Goal: Transaction & Acquisition: Obtain resource

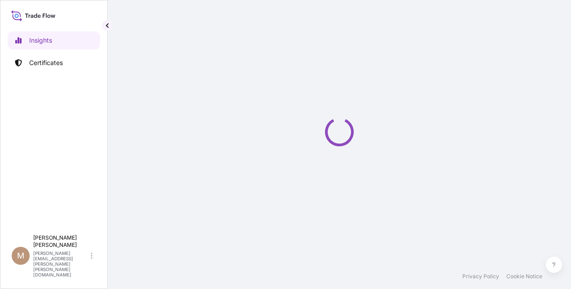
select select "2025"
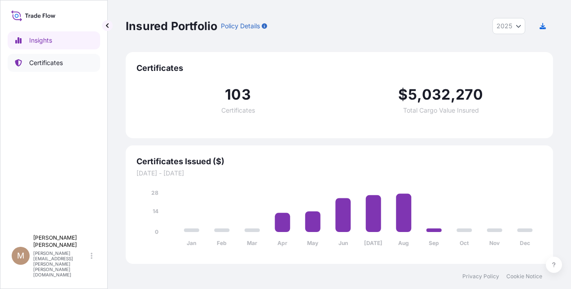
click at [44, 66] on p "Certificates" at bounding box center [46, 62] width 34 height 9
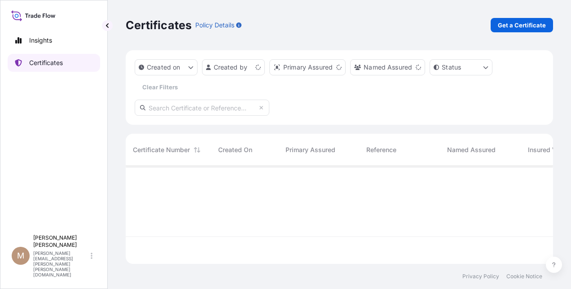
scroll to position [96, 421]
click at [508, 22] on p "Get a Certificate" at bounding box center [522, 25] width 48 height 9
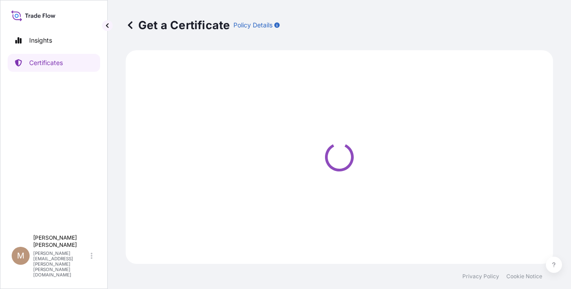
select select "Ocean Vessel"
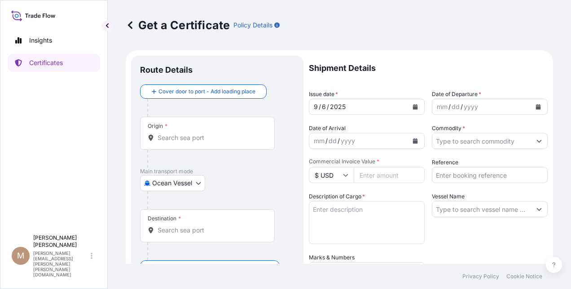
click at [436, 106] on div "mm" at bounding box center [442, 107] width 13 height 11
click at [323, 142] on div "mm" at bounding box center [319, 141] width 13 height 11
click at [532, 145] on button "Show suggestions" at bounding box center [540, 141] width 16 height 16
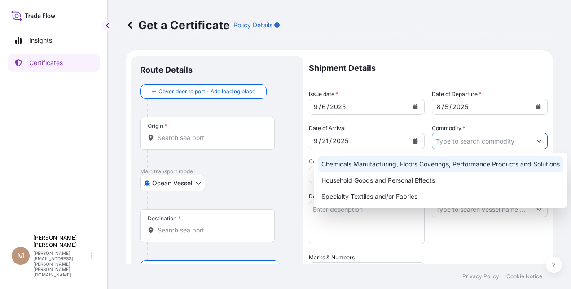
click at [524, 165] on div "Chemicals Manufacturing, Floors Coverings, Performance Products and Solutions" at bounding box center [441, 164] width 246 height 16
type input "Chemicals Manufacturing, Floors Coverings, Performance Products and Solutions"
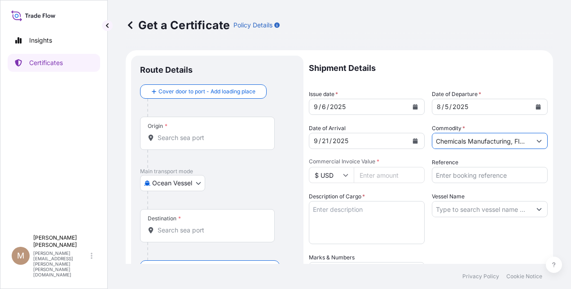
click at [399, 179] on input "Commercial Invoice Value *" at bounding box center [389, 175] width 71 height 16
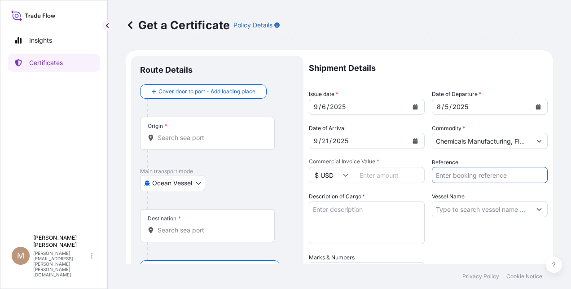
click at [450, 173] on input "Reference" at bounding box center [490, 175] width 116 height 16
paste input "PHL/NHV/V18009"
type input "PHL/NHV/V18009"
click at [368, 176] on input "Commercial Invoice Value *" at bounding box center [389, 175] width 71 height 16
paste input "121028.28"
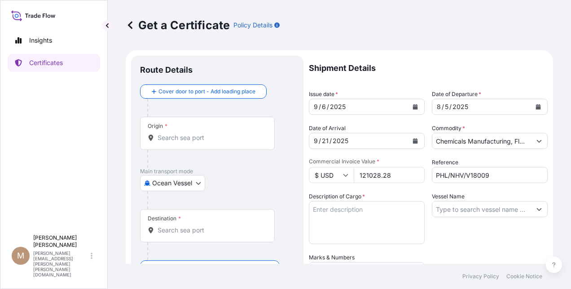
type input "121028.28"
click at [390, 220] on textarea "Description of Cargo *" at bounding box center [367, 222] width 116 height 43
paste textarea "Soligen® Stabilizer F"
type textarea "Soligen® Stabilizer F"
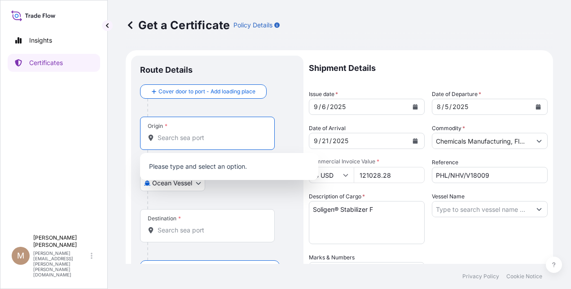
click at [177, 136] on input "Origin *" at bounding box center [211, 137] width 106 height 9
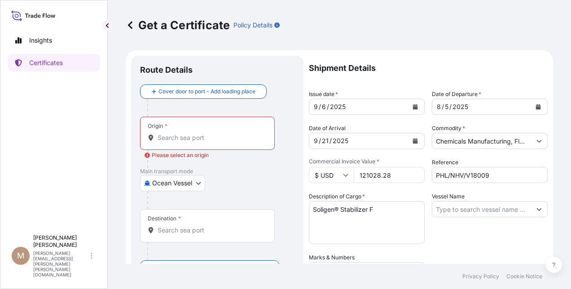
click at [87, 158] on div "Insights Certificates" at bounding box center [54, 126] width 93 height 207
click at [174, 137] on input "Origin * Please select an origin" at bounding box center [211, 137] width 106 height 9
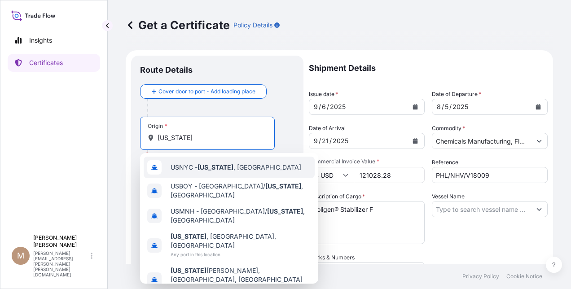
click at [189, 164] on span "USNYC - New York , United States" at bounding box center [236, 167] width 131 height 9
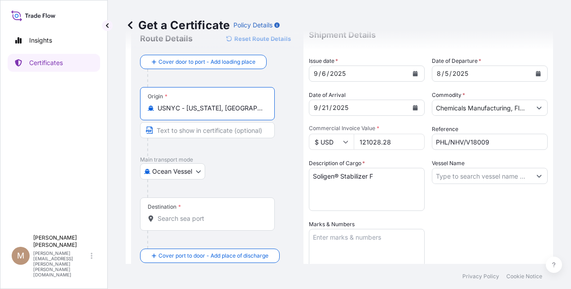
scroll to position [45, 0]
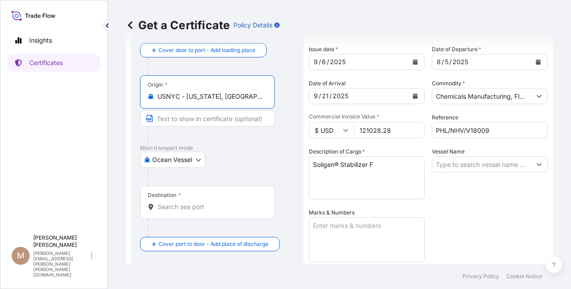
type input "USNYC - New York, United States"
click at [180, 207] on input "Destination *" at bounding box center [211, 207] width 106 height 9
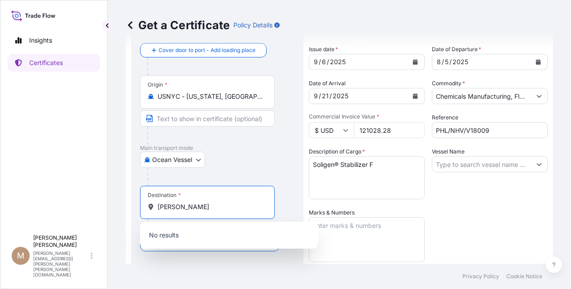
click at [220, 209] on input "Nava Sheva" at bounding box center [211, 207] width 106 height 9
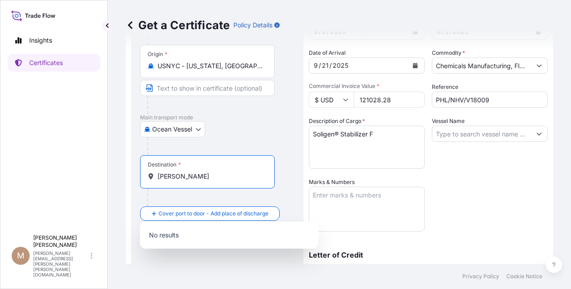
scroll to position [90, 0]
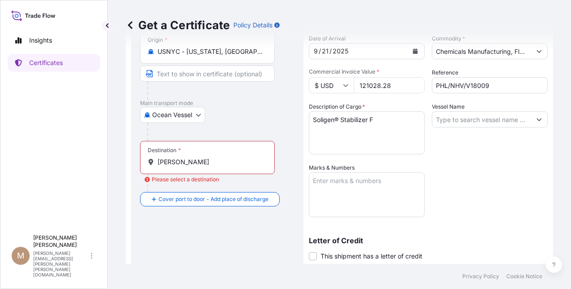
click at [216, 221] on div "Route Details Reset Route Details Cover door to port - Add loading place Place …" at bounding box center [217, 175] width 155 height 401
click at [199, 161] on input "Nava Sheva" at bounding box center [211, 162] width 106 height 9
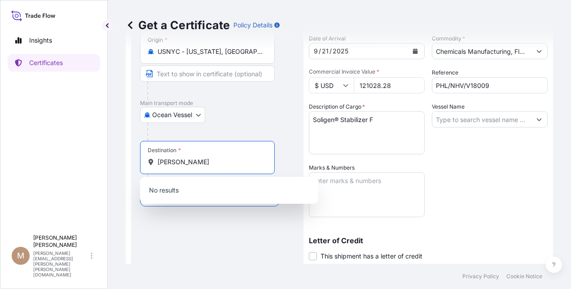
click at [162, 161] on input "Nava Sheva" at bounding box center [211, 162] width 106 height 9
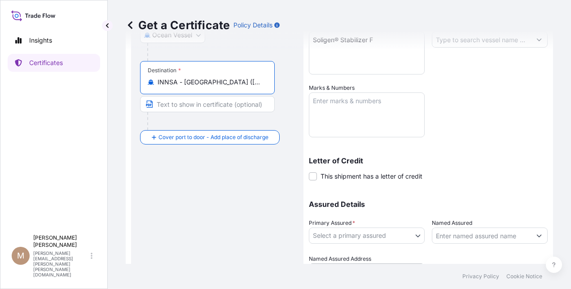
scroll to position [216, 0]
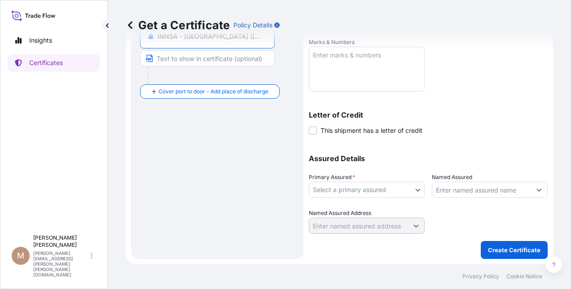
type input "INNSA - Nhava Sheva (Jawaharlal Nehru), India"
click at [413, 191] on body "Insights Certificates M Melanie Thomas melanie.thomas@milliken.com Get a Certif…" at bounding box center [285, 144] width 571 height 289
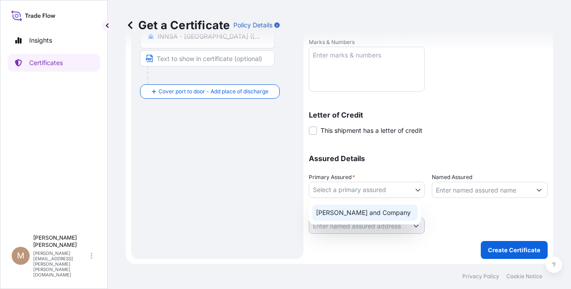
click at [395, 214] on div "Milliken and Company" at bounding box center [365, 213] width 105 height 16
select select "31531"
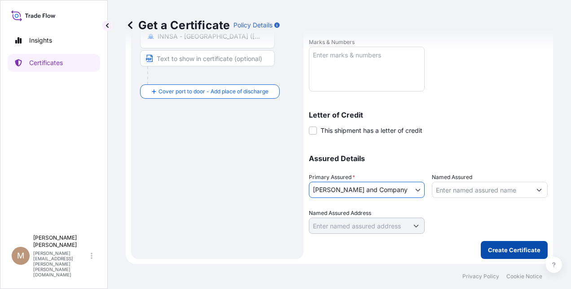
click at [499, 249] on p "Create Certificate" at bounding box center [514, 250] width 53 height 9
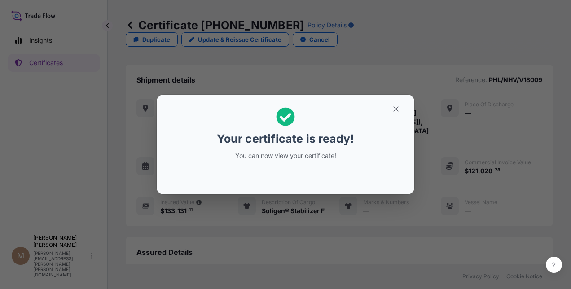
click at [299, 151] on div "Your certificate is ready! You can now view your certificate!" at bounding box center [286, 134] width 138 height 64
click at [396, 113] on button "button" at bounding box center [396, 109] width 22 height 14
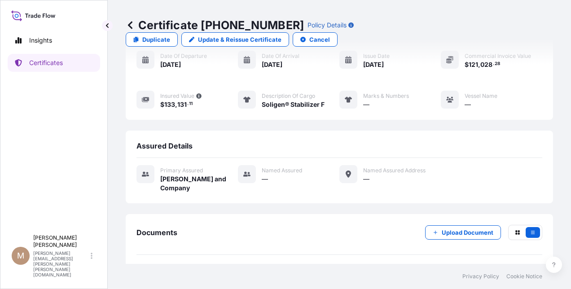
scroll to position [107, 0]
click at [310, 264] on link "PDF Certificate 2025-09-06T14:10:38.488228" at bounding box center [340, 275] width 406 height 23
